Goal: Information Seeking & Learning: Learn about a topic

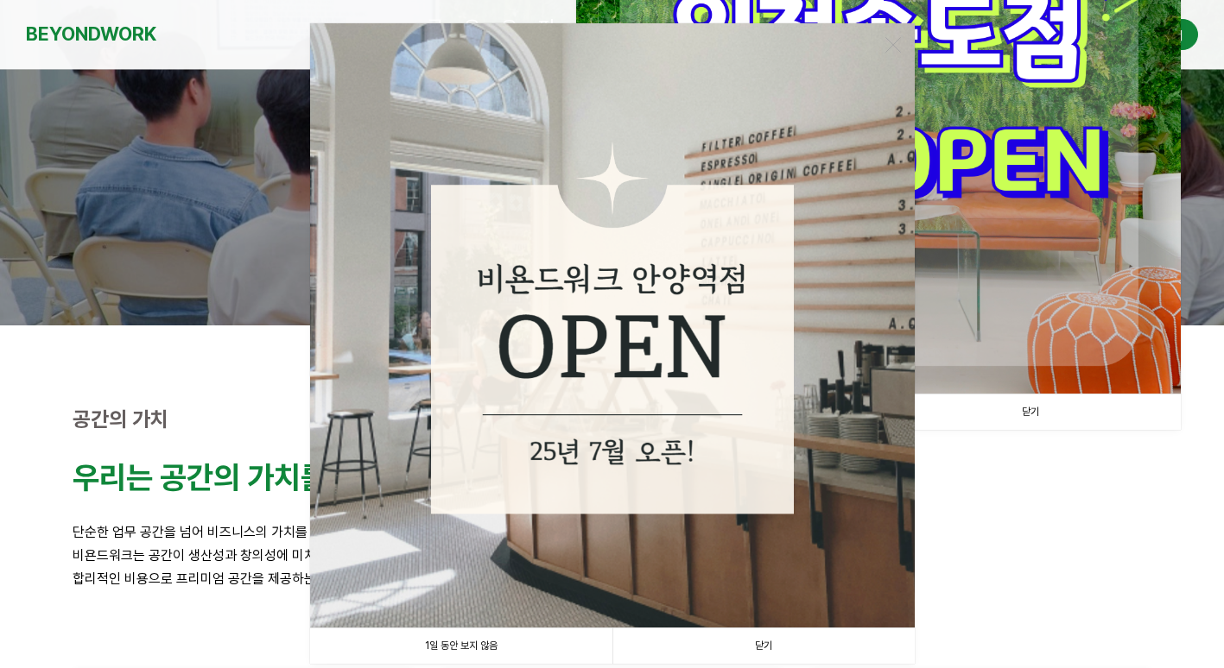
scroll to position [432, 0]
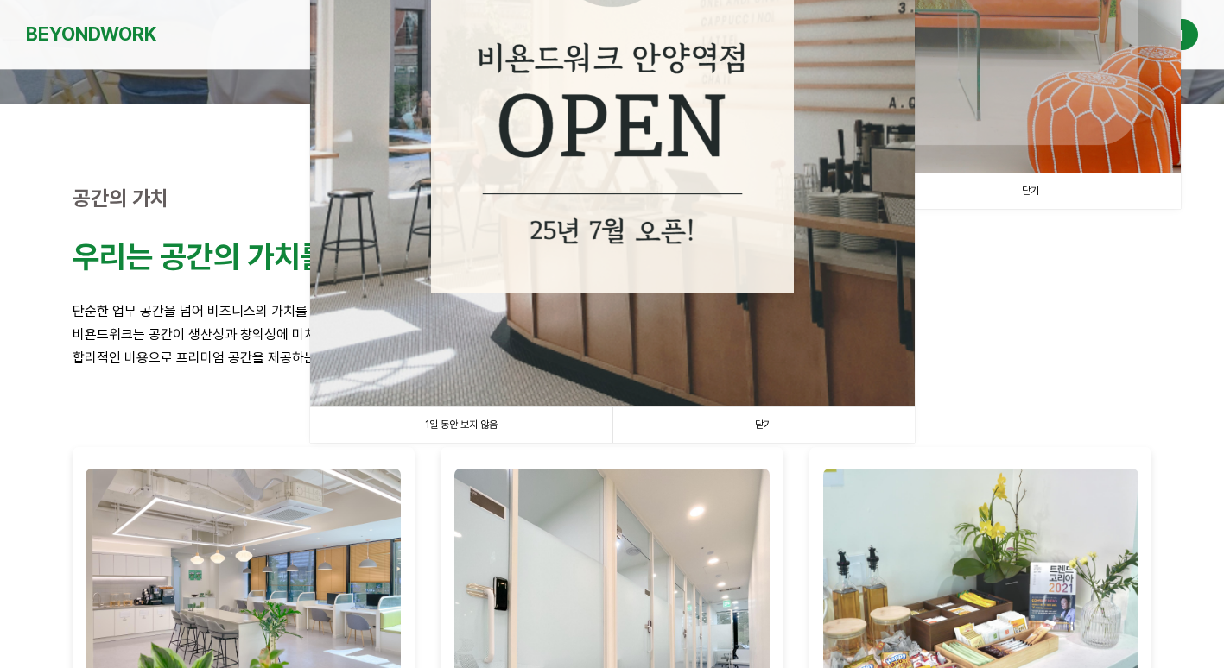
click at [752, 415] on link "닫기" at bounding box center [763, 425] width 302 height 35
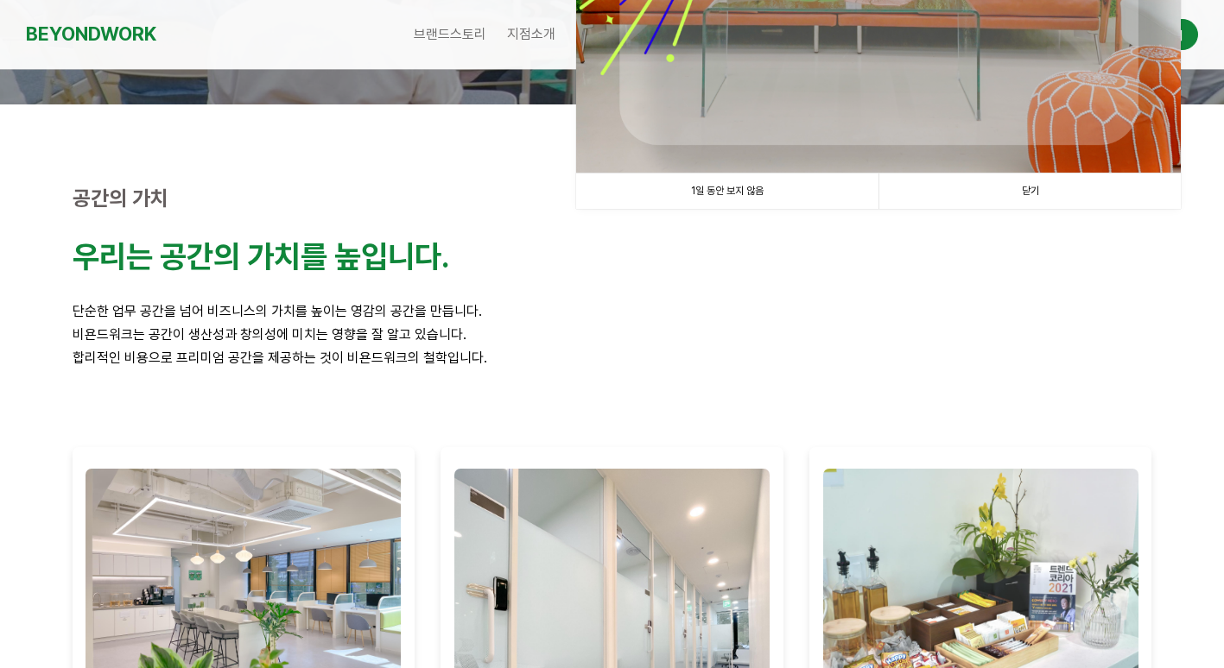
click at [1068, 195] on link "닫기" at bounding box center [1029, 191] width 302 height 35
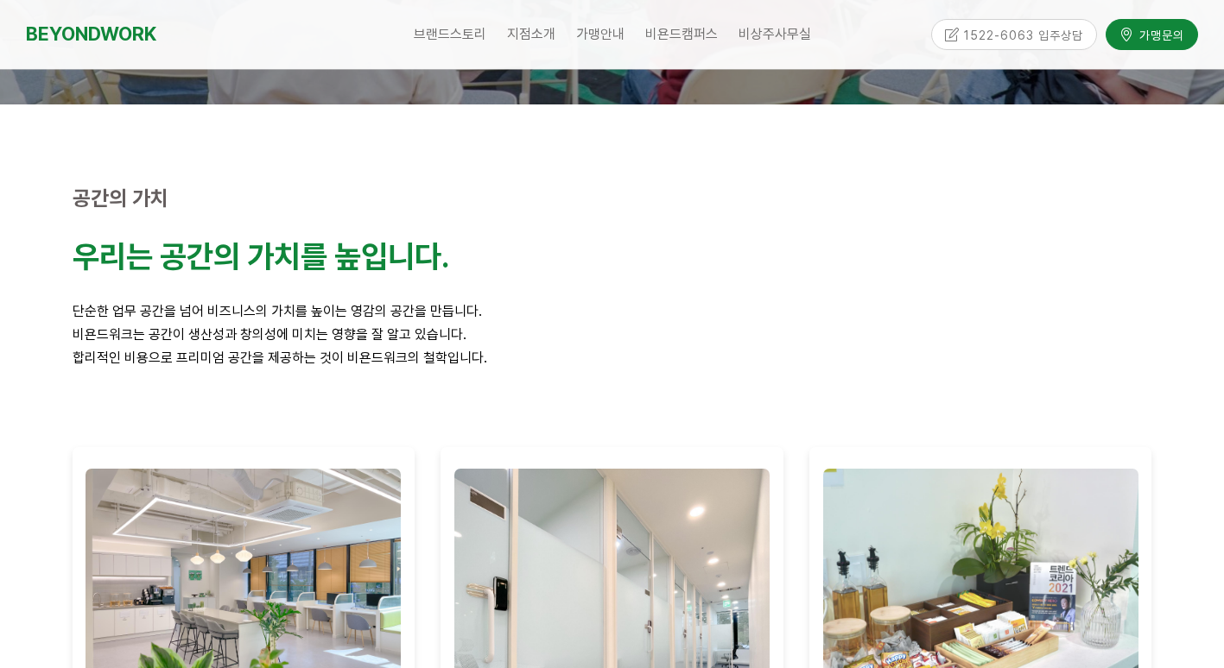
scroll to position [0, 0]
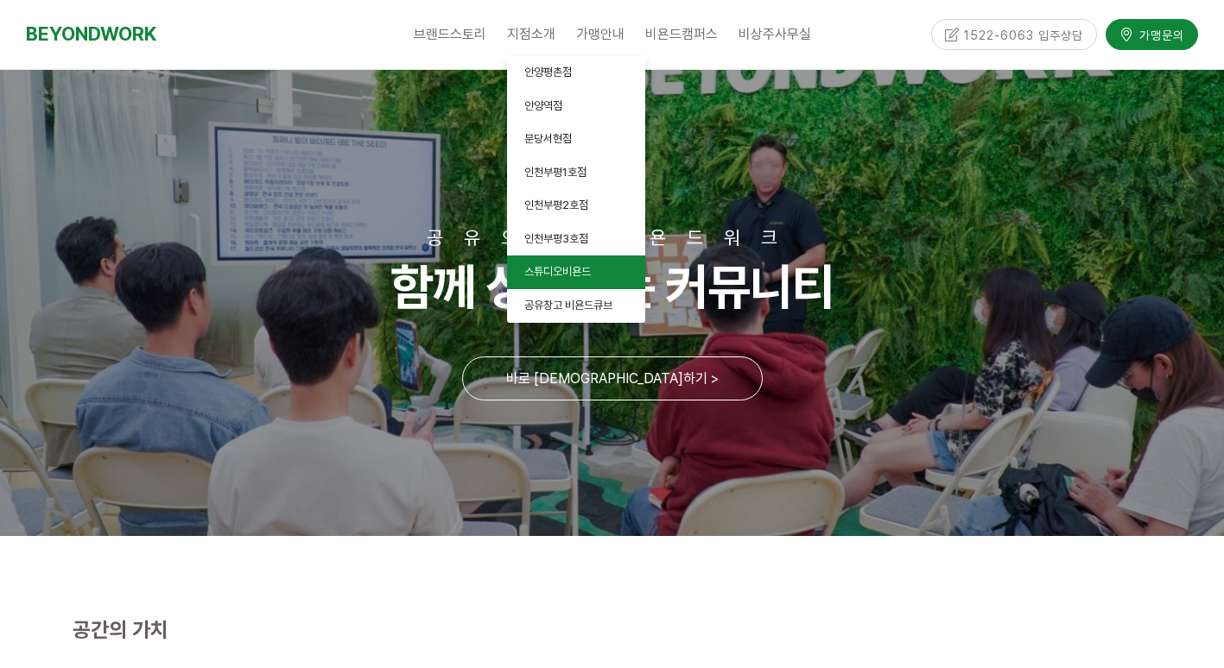
click at [579, 275] on span "스튜디오비욘드" at bounding box center [557, 271] width 66 height 13
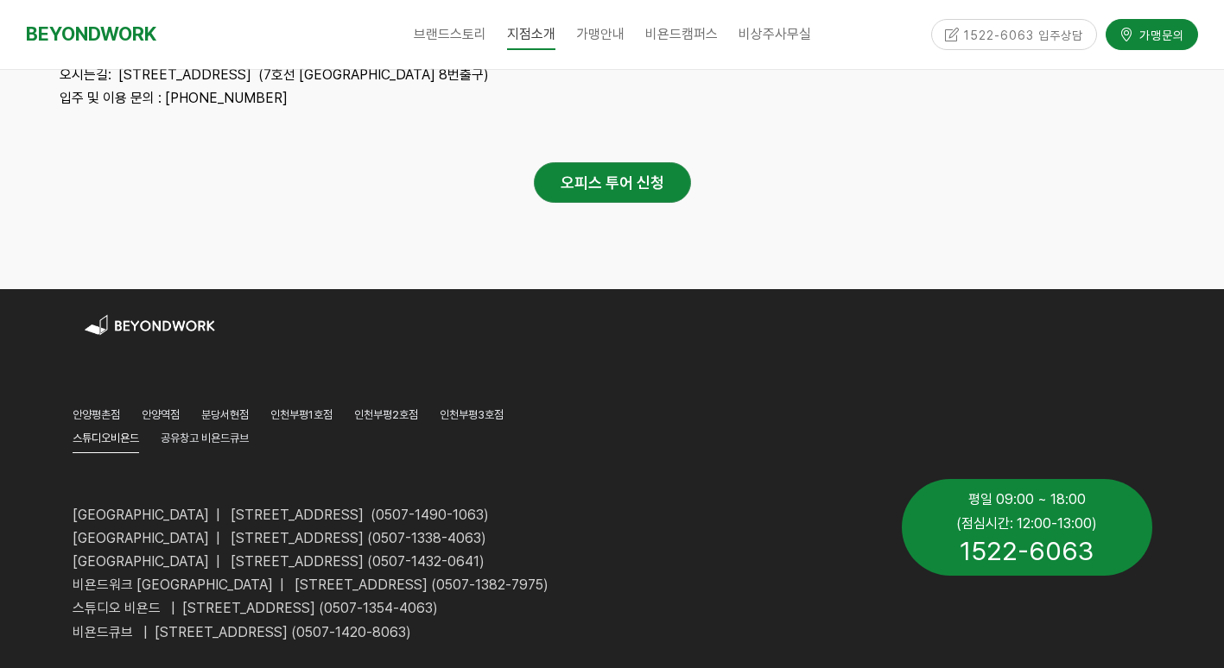
scroll to position [6048, 0]
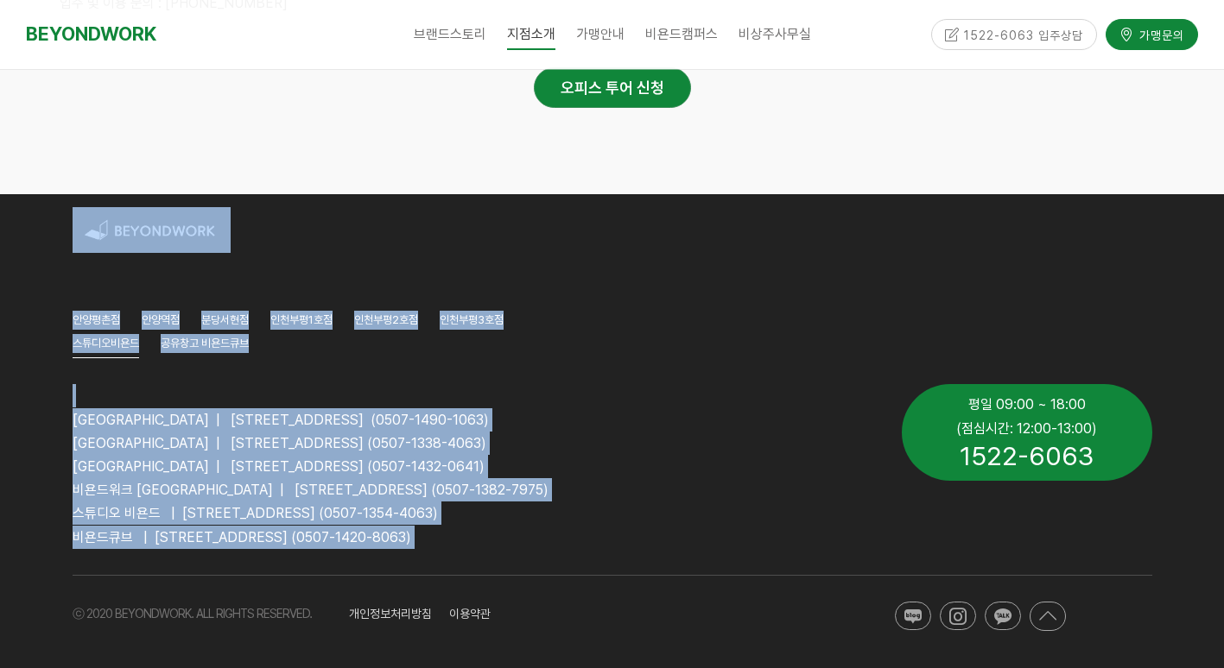
drag, startPoint x: 215, startPoint y: 430, endPoint x: 624, endPoint y: 529, distance: 421.2
click at [624, 529] on div "[GEOGRAPHIC_DATA] [GEOGRAPHIC_DATA] [GEOGRAPHIC_DATA] [GEOGRAPHIC_DATA]1호점 [GEO…" at bounding box center [612, 432] width 1224 height 477
click at [626, 529] on p "비욘드큐브 | [STREET_ADDRESS] (0507-1420-8063)" at bounding box center [474, 537] width 803 height 23
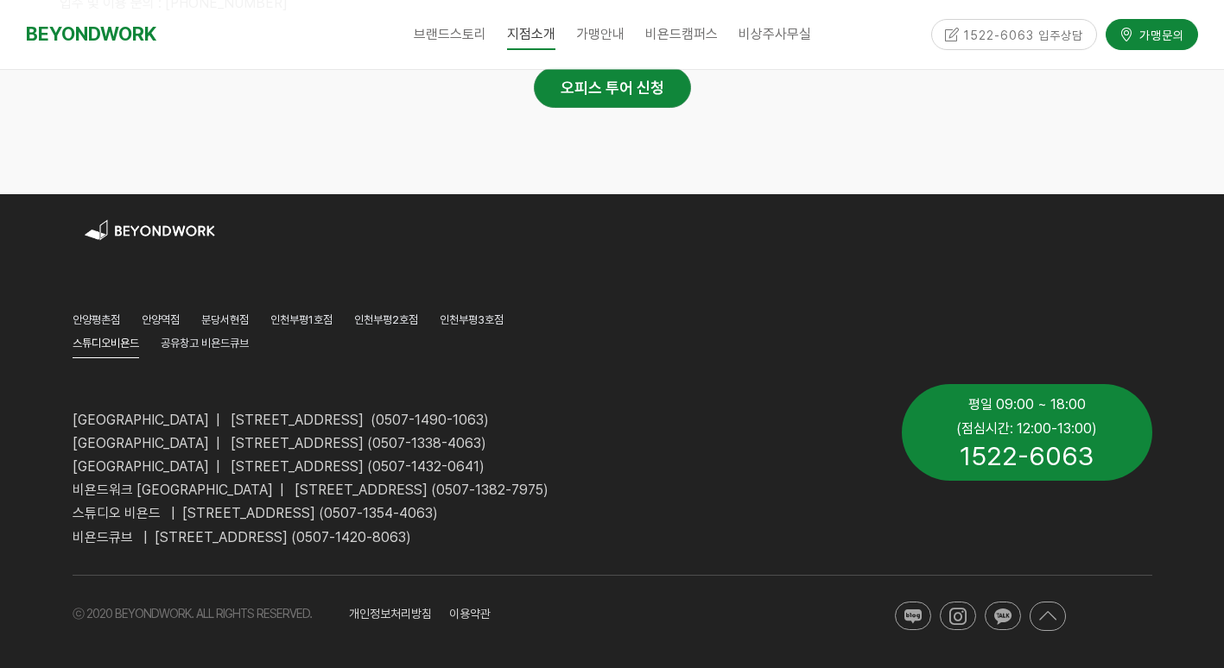
click at [1070, 542] on div "[GEOGRAPHIC_DATA] | [STREET_ADDRESS] (0507-1490-1063) [GEOGRAPHIC_DATA] | [STRE…" at bounding box center [612, 466] width 1105 height 190
click at [986, 617] on link at bounding box center [1003, 616] width 36 height 29
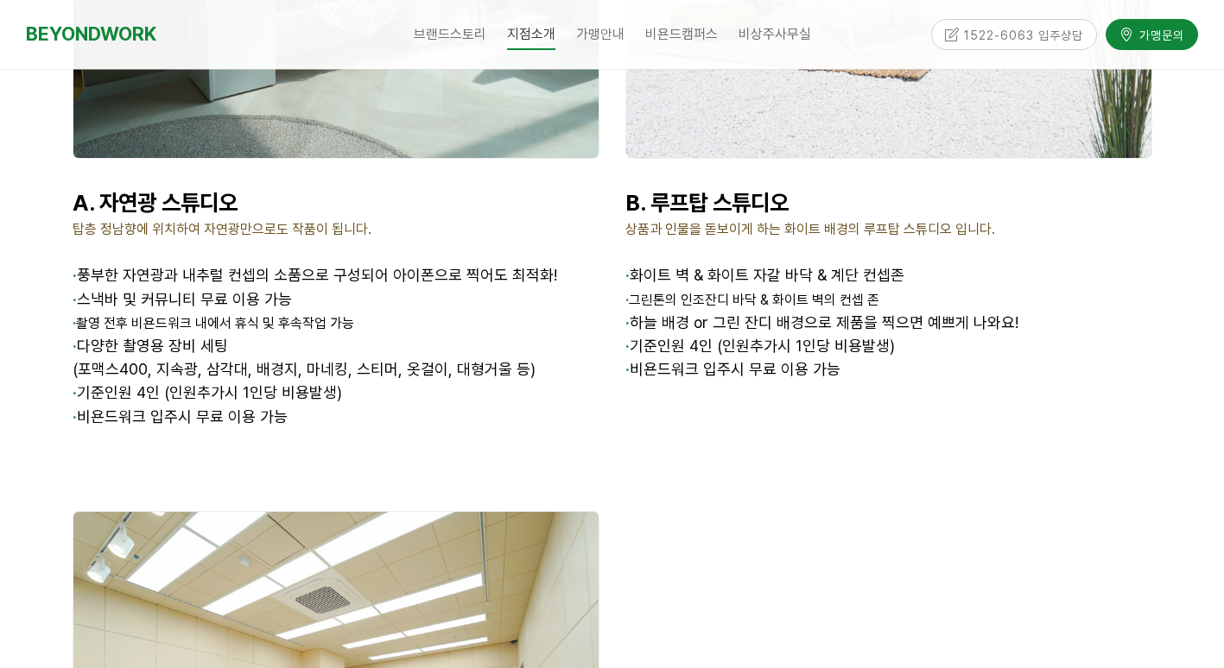
scroll to position [2298, 0]
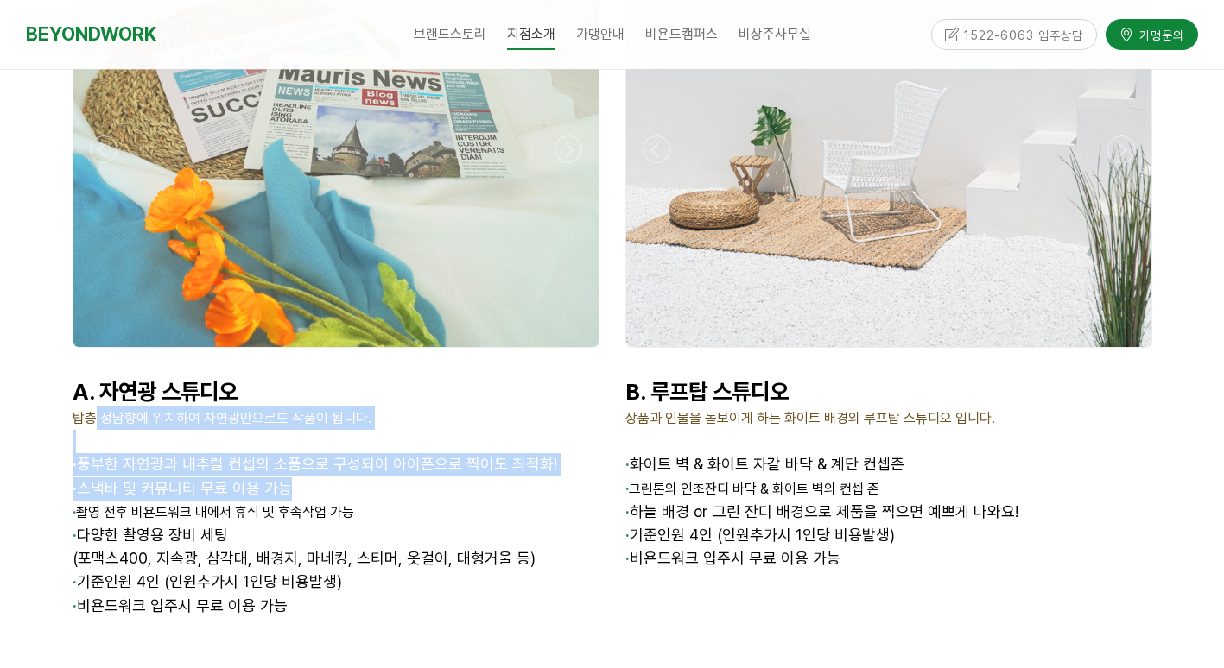
drag, startPoint x: 107, startPoint y: 422, endPoint x: 344, endPoint y: 502, distance: 249.6
click at [343, 502] on div "A. 자연광 스튜디오 탑층 정남향에 위치하여 자연광만으로도 작품이 됩니다. · 풍부한 자연광과 내추럴 컨셉의 소품으로 구성되어 아이폰으로 찍어…" at bounding box center [336, 498] width 527 height 240
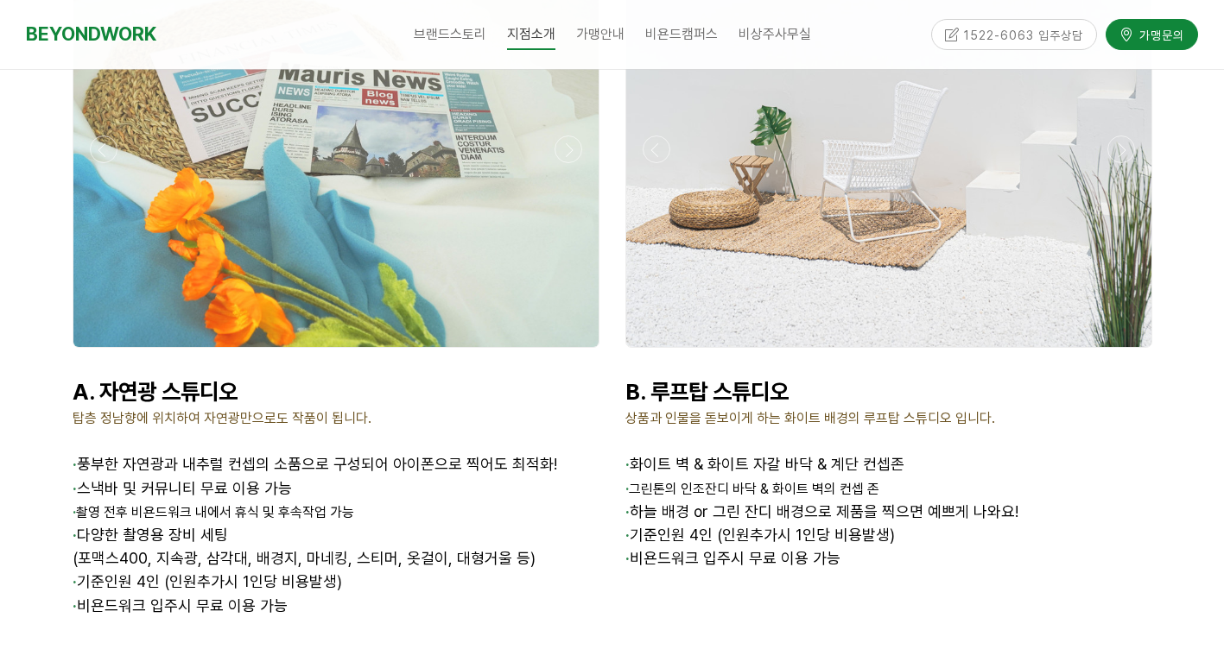
drag, startPoint x: 344, startPoint y: 502, endPoint x: 210, endPoint y: 384, distance: 178.1
click at [210, 384] on strong "A. 자연광 스튜디오" at bounding box center [155, 391] width 165 height 27
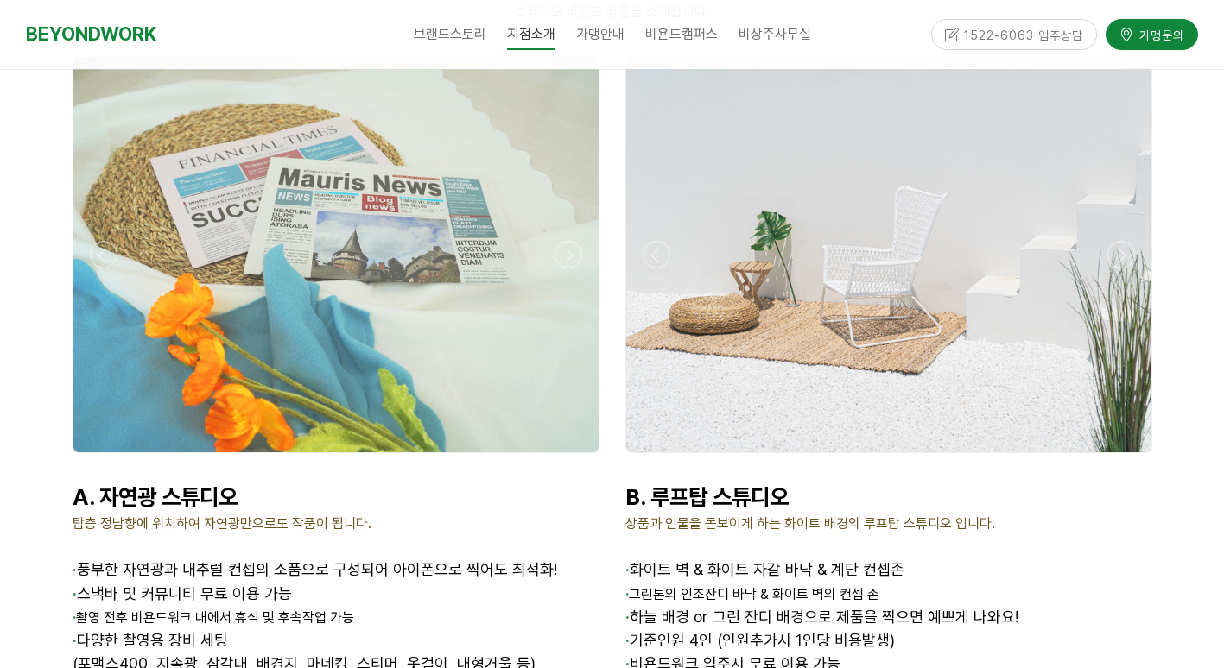
scroll to position [2039, 0]
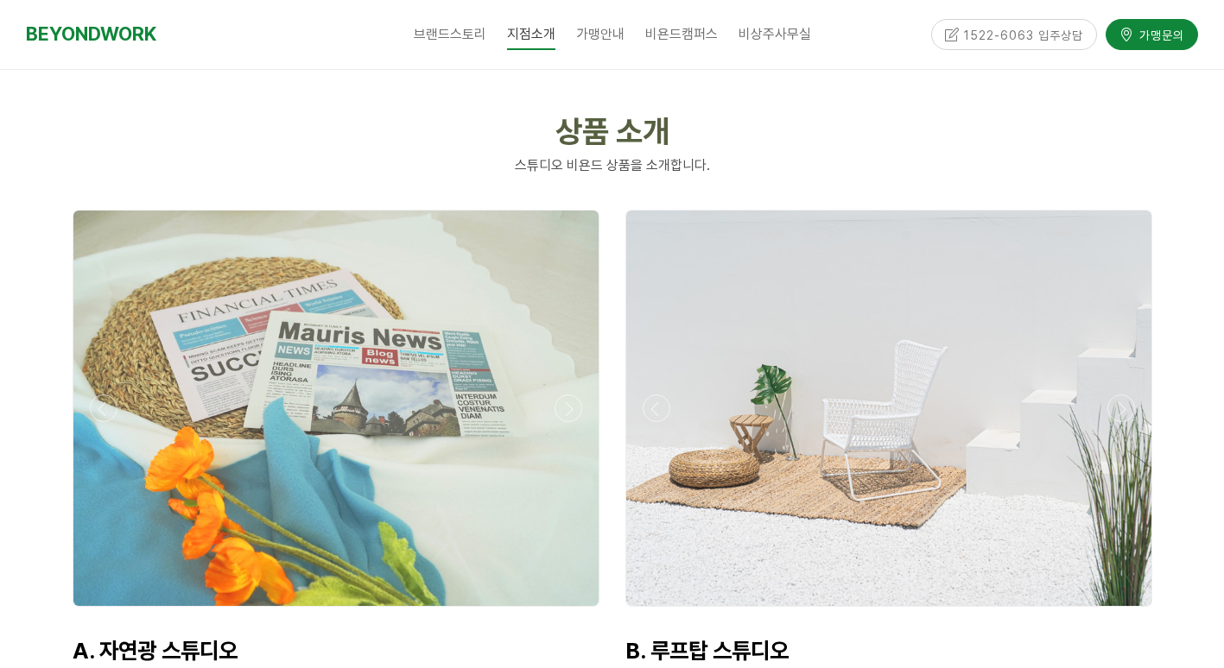
click at [110, 611] on div at bounding box center [335, 611] width 535 height 0
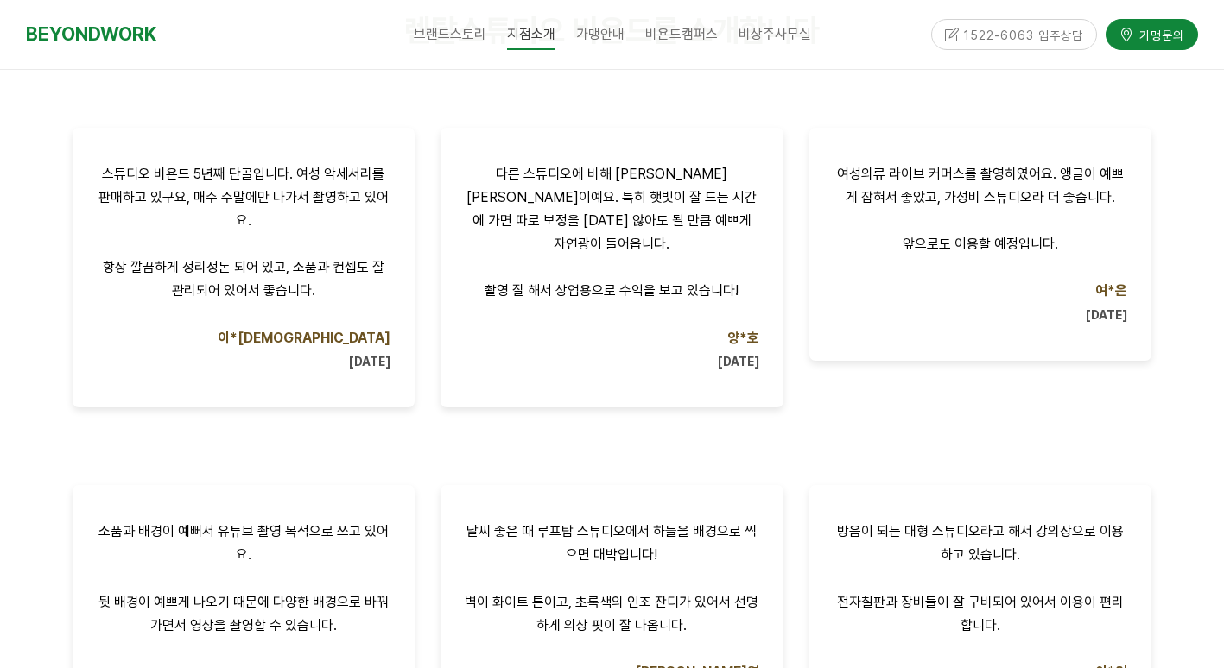
scroll to position [1003, 0]
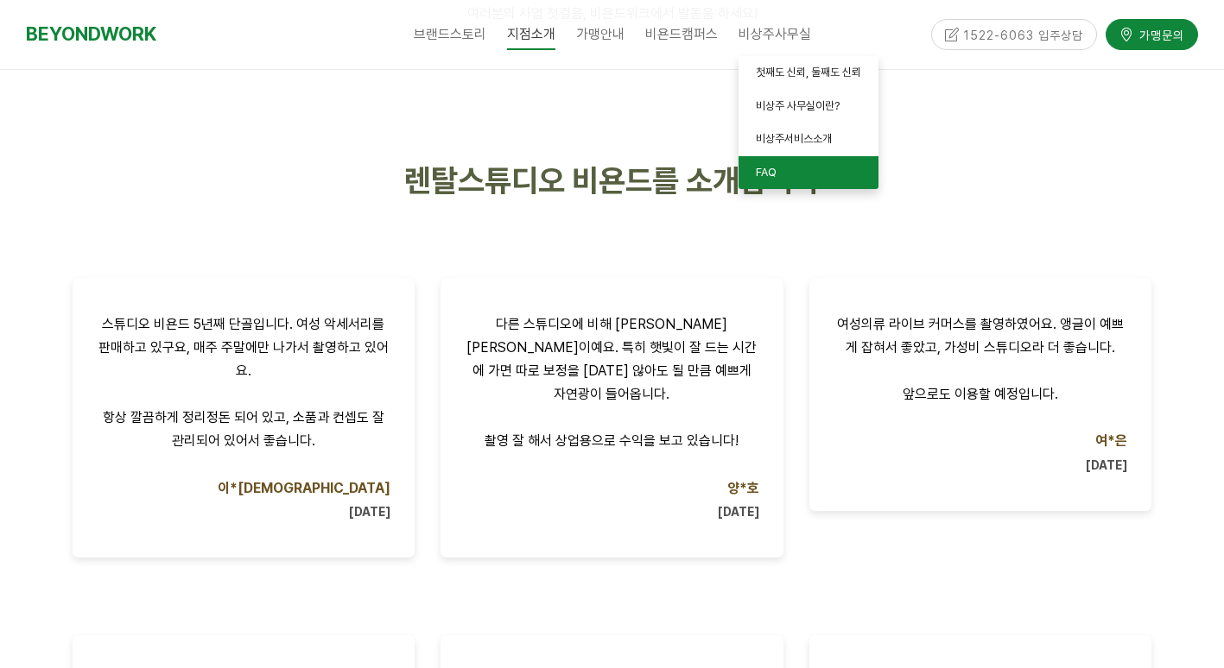
click at [819, 163] on link "FAQ" at bounding box center [808, 173] width 140 height 34
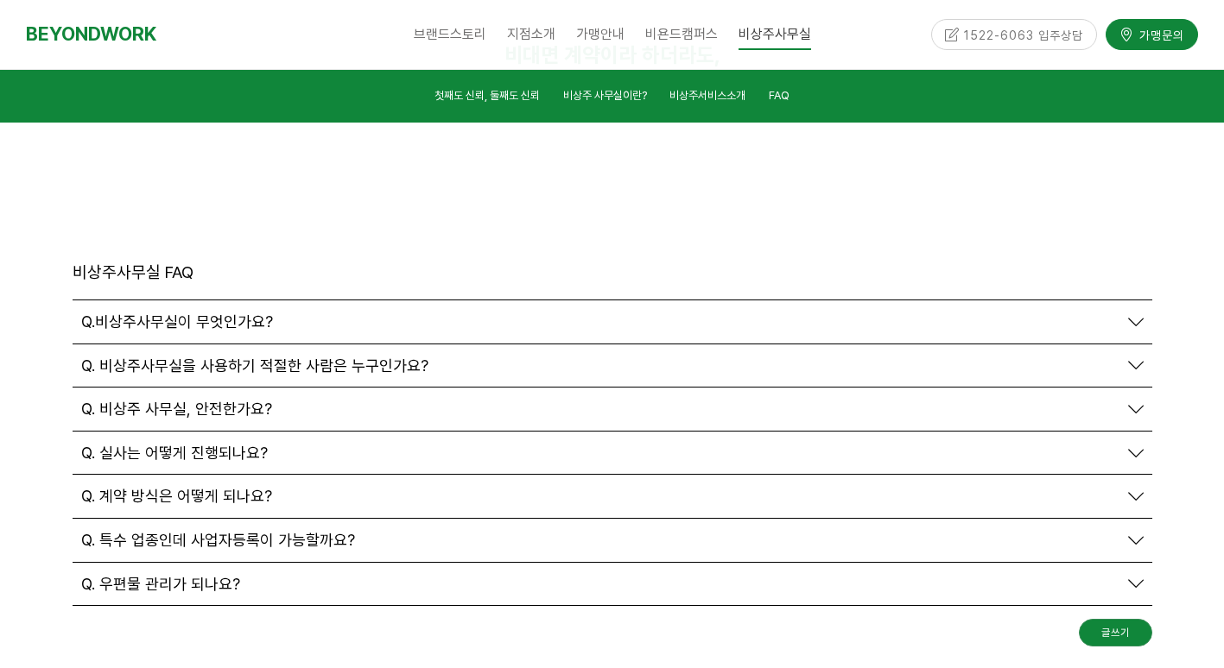
scroll to position [5882, 0]
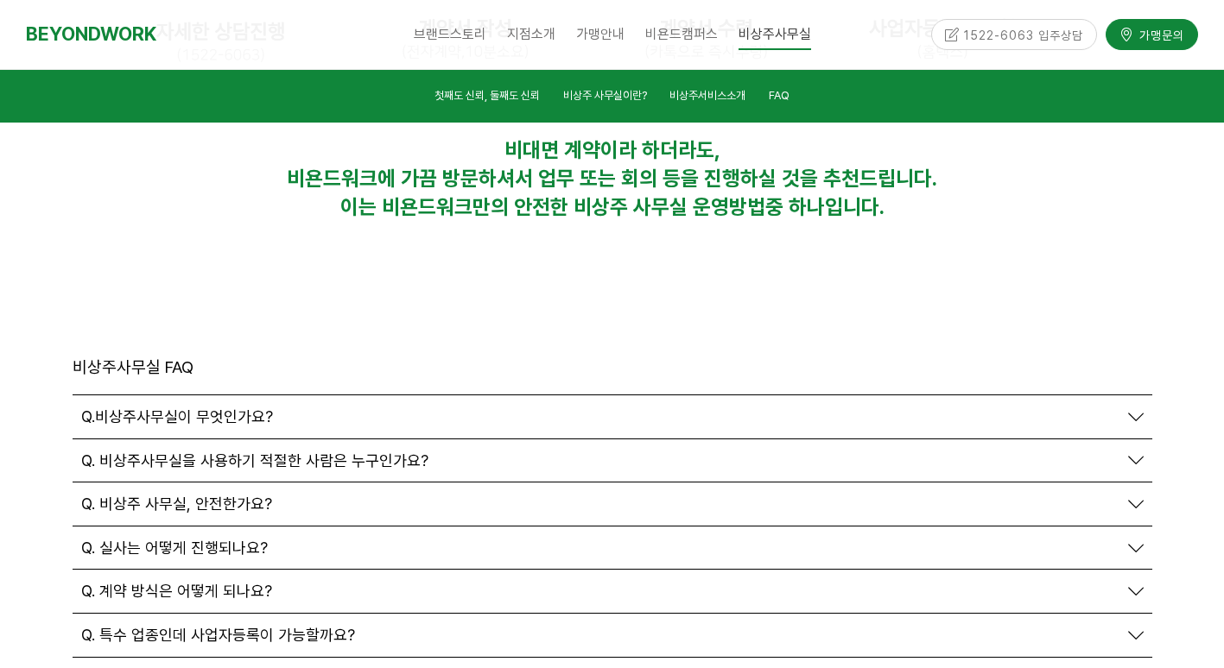
click at [202, 452] on span "Q. 비상주사무실을 사용하기 적절한 사람은 누구인가요?" at bounding box center [254, 461] width 347 height 19
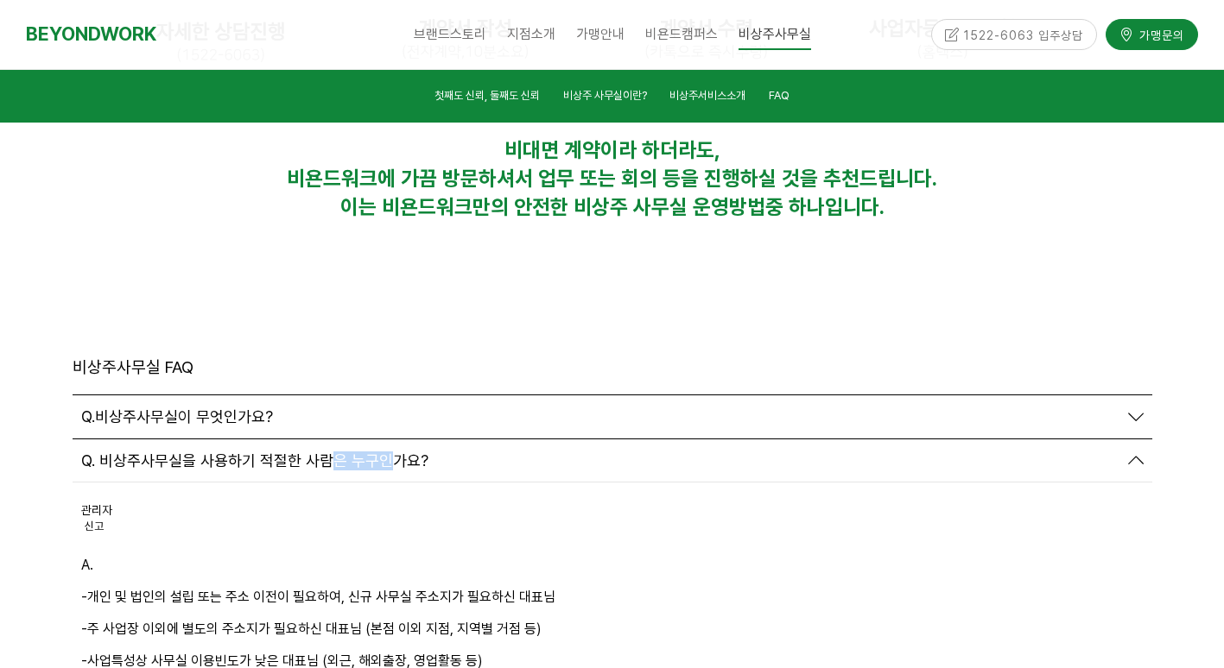
click at [203, 452] on span "Q. 비상주사무실을 사용하기 적절한 사람은 누구인가요?" at bounding box center [254, 461] width 347 height 19
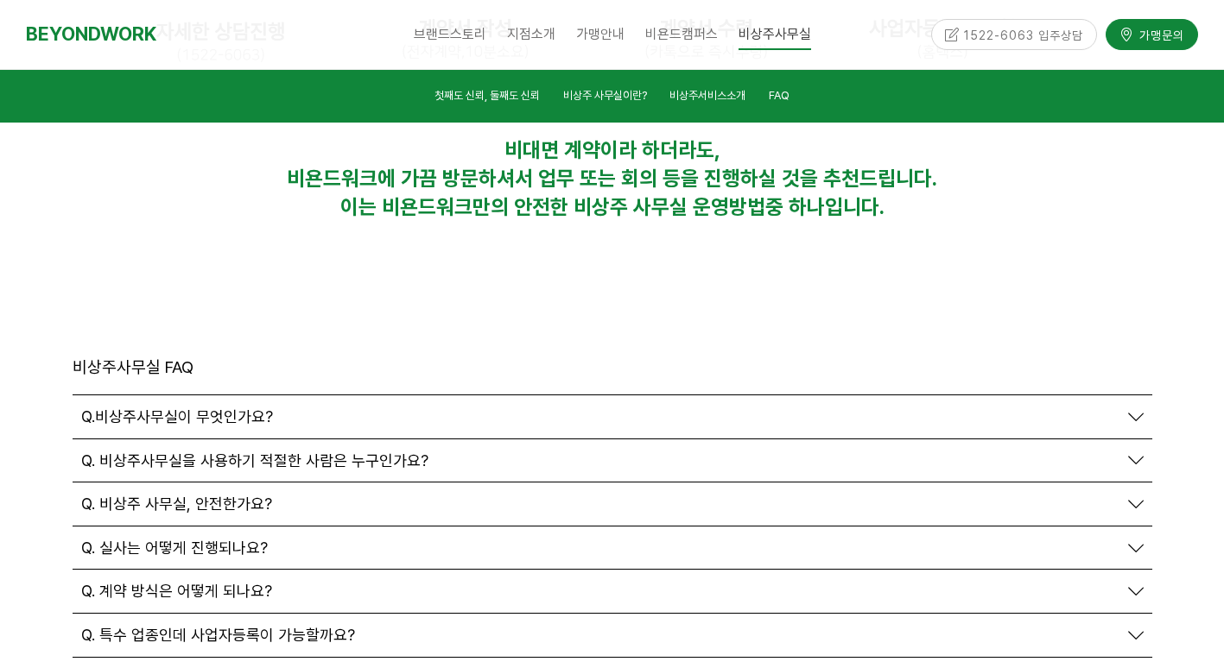
click at [304, 626] on span "Q. 특수 업종인데 사업자등록이 가능할까요?" at bounding box center [218, 635] width 274 height 19
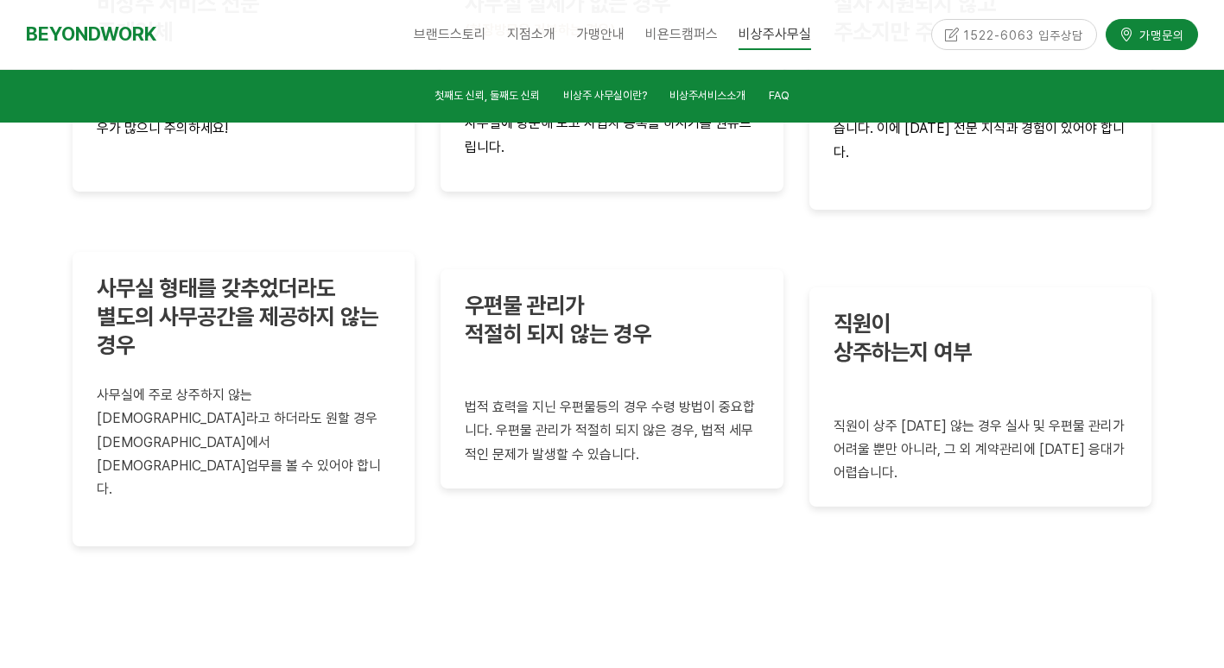
scroll to position [4673, 0]
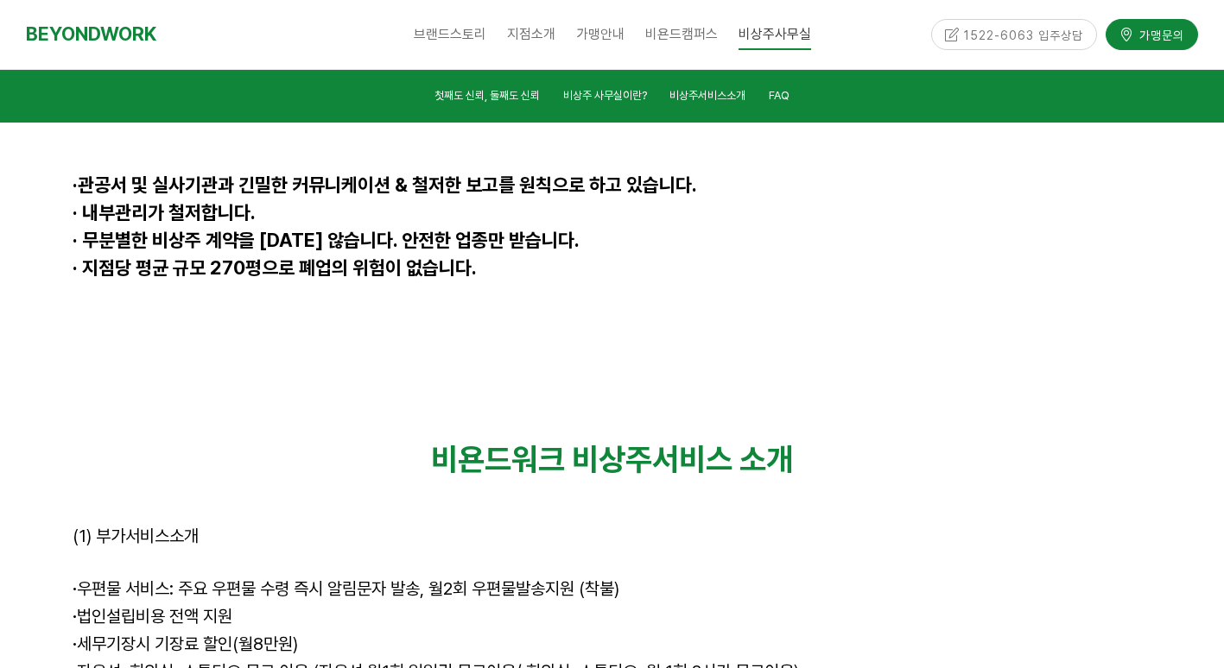
drag, startPoint x: 118, startPoint y: 471, endPoint x: 448, endPoint y: 533, distance: 335.7
click at [448, 533] on div "비욘드워크 비상주서비스 소개 (1) 부가서비스소개 · 우편물 서비스: 주요 우편물 수령 즉시 알림문자 발송, 월2회 우편물발송지원 (착불) ·…" at bounding box center [612, 633] width 1105 height 410
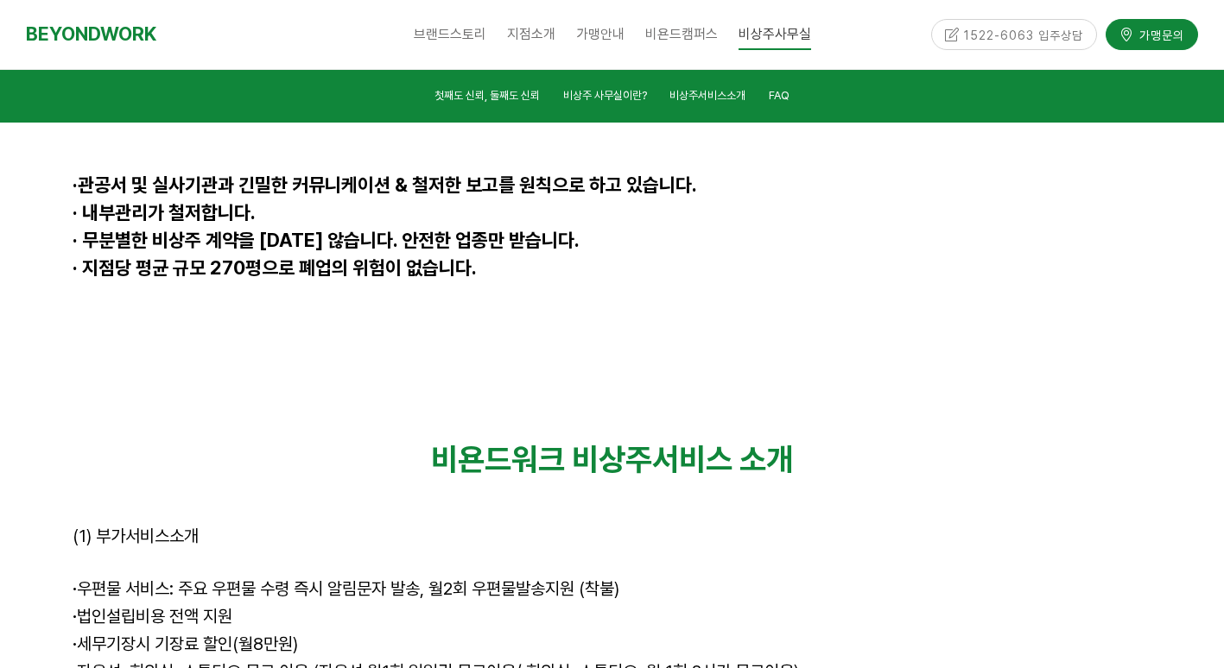
drag, startPoint x: 324, startPoint y: 503, endPoint x: 268, endPoint y: 521, distance: 58.7
click at [424, 526] on p "(1) 부가서비스소개" at bounding box center [613, 537] width 1080 height 23
drag, startPoint x: 586, startPoint y: 320, endPoint x: 629, endPoint y: 517, distance: 202.4
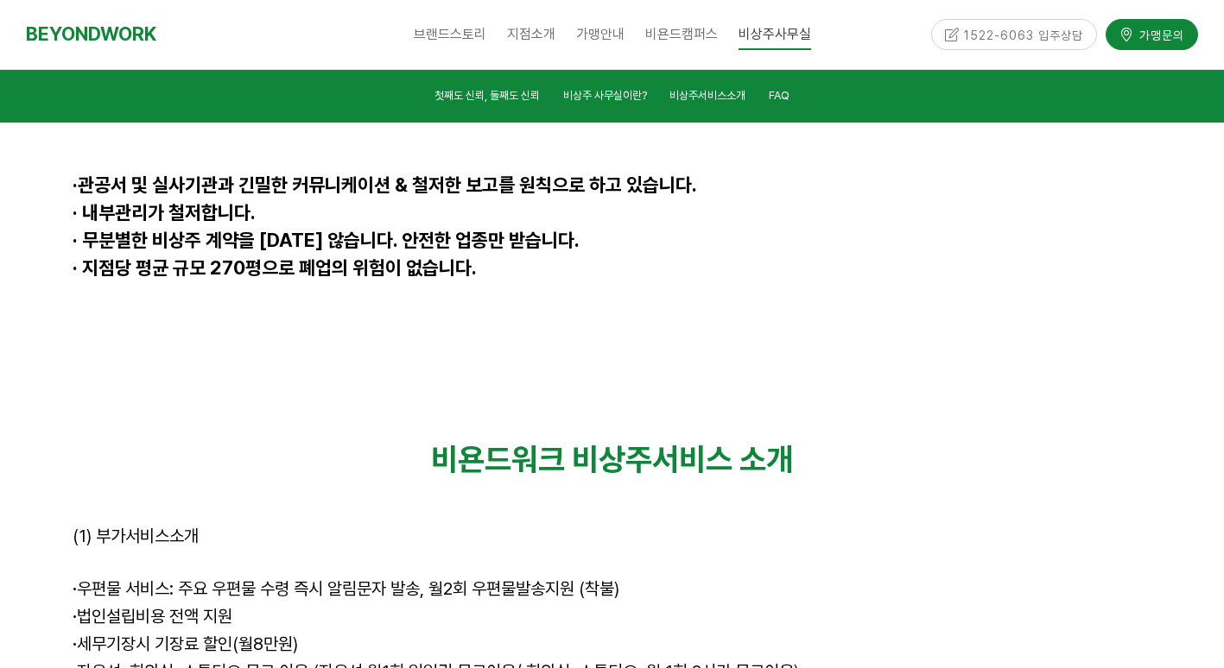
click at [629, 517] on div "비욘드워크 비상주서비스 소개 (1) 부가서비스소개 · 우편물 서비스: 주요 우편물 수령 즉시 알림문자 발송, 월2회 우편물발송지원 (착불) ·…" at bounding box center [613, 633] width 1080 height 384
click at [427, 662] on span "· 자유석, 회의실, 스튜디오 무료 이용 (자유석 월1회 일일권 무료이용/ 회의실, 스튜디오: 월 1회 2시간 무료이용)" at bounding box center [436, 672] width 726 height 21
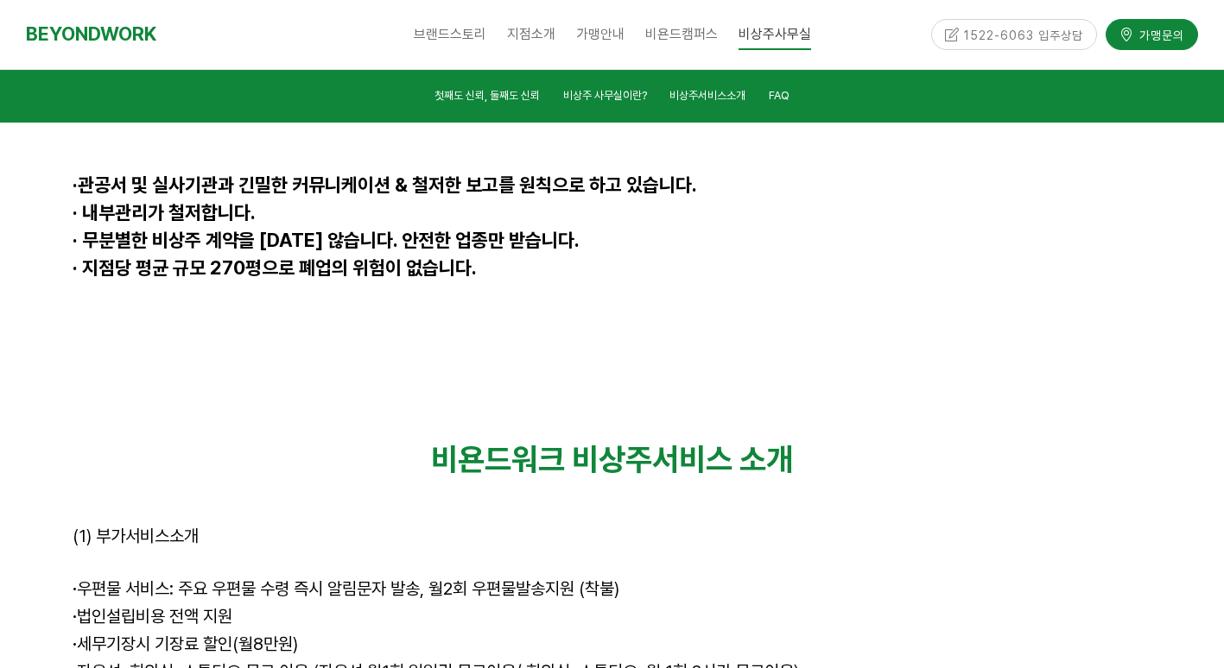
drag, startPoint x: 427, startPoint y: 486, endPoint x: 733, endPoint y: 492, distance: 305.8
drag, startPoint x: 805, startPoint y: 391, endPoint x: 829, endPoint y: 527, distance: 137.7
click at [829, 527] on div "비욘드워크 비상주서비스 소개 (1) 부가서비스소개 · 우편물 서비스: 주요 우편물 수령 즉시 알림문자 발송, 월2회 우편물발송지원 (착불) ·…" at bounding box center [613, 633] width 1080 height 384
